Goal: Feedback & Contribution: Leave review/rating

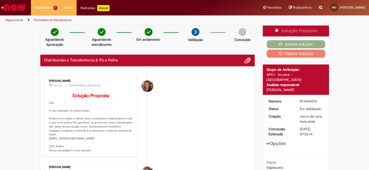
scroll to position [69, 0]
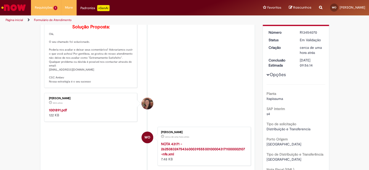
click at [56, 113] on strong "1001891.pdf" at bounding box center [58, 110] width 18 height 5
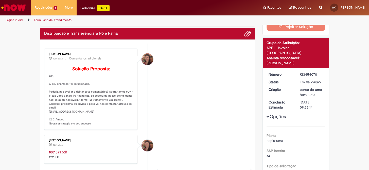
scroll to position [0, 0]
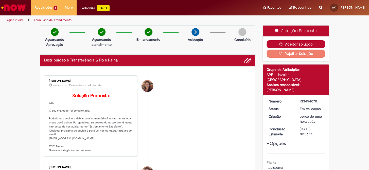
click at [267, 42] on button "Aceitar solução" at bounding box center [295, 44] width 59 height 8
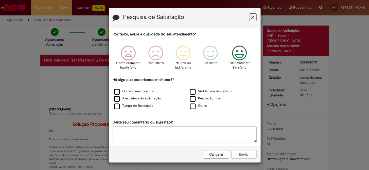
click at [244, 54] on icon "Feedback" at bounding box center [239, 53] width 19 height 15
click at [115, 93] on label "O atendimento em si" at bounding box center [134, 91] width 40 height 5
click at [242, 150] on div "Cancelar Enviar" at bounding box center [185, 154] width 152 height 16
click at [240, 53] on icon "Feedback" at bounding box center [239, 53] width 19 height 15
click at [243, 158] on button "Enviar" at bounding box center [243, 154] width 25 height 9
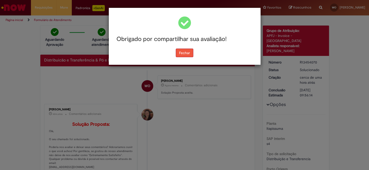
click at [182, 52] on button "Fechar" at bounding box center [184, 53] width 17 height 9
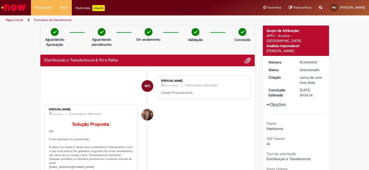
click at [24, 11] on img "Ir para a Homepage" at bounding box center [14, 8] width 26 height 10
